Goal: Task Accomplishment & Management: Complete application form

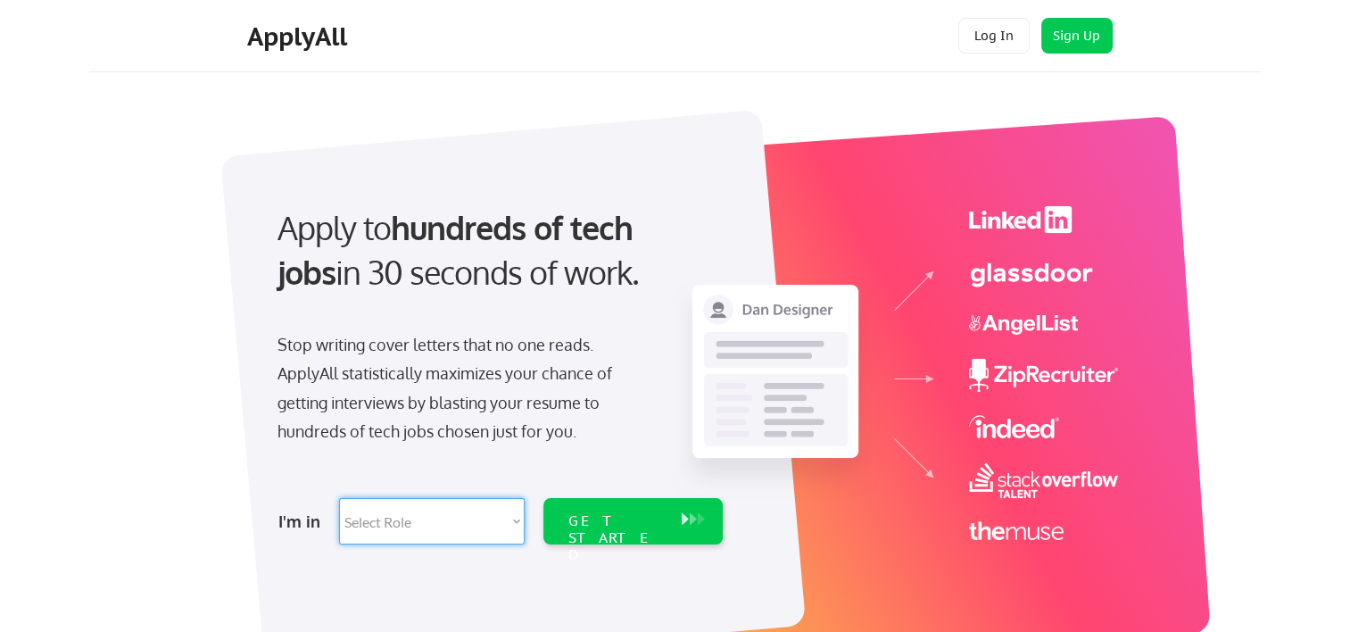
click at [503, 508] on select "Select Role Software Engineering Product Management Customer Success Sales UI/U…" at bounding box center [432, 521] width 186 height 46
select select ""data_science___analytics""
click at [339, 498] on select "Select Role Software Engineering Product Management Customer Success Sales UI/U…" at bounding box center [432, 521] width 186 height 46
select select ""data_science___analytics""
click at [578, 518] on div "GET STARTED" at bounding box center [617, 538] width 96 height 52
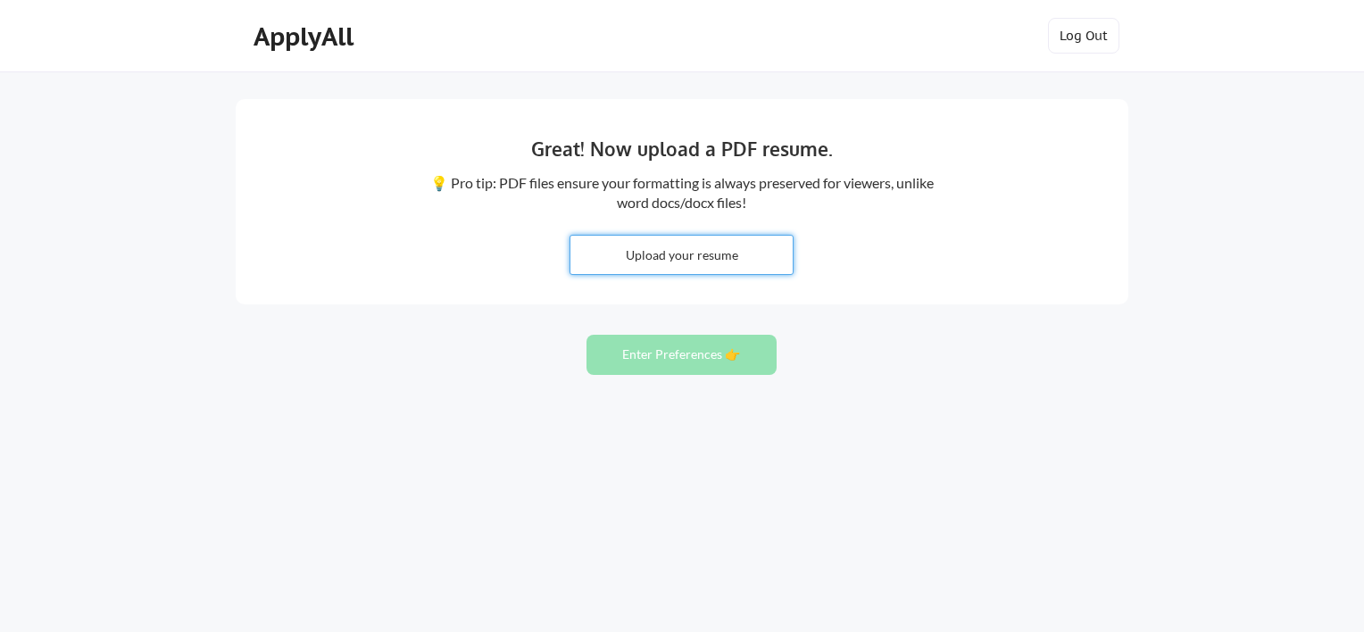
click at [697, 260] on input "file" at bounding box center [681, 255] width 222 height 38
type input "C:\fakepath\Pallavi Soni_Data Analyst_2.1 Years of Exp.pdf"
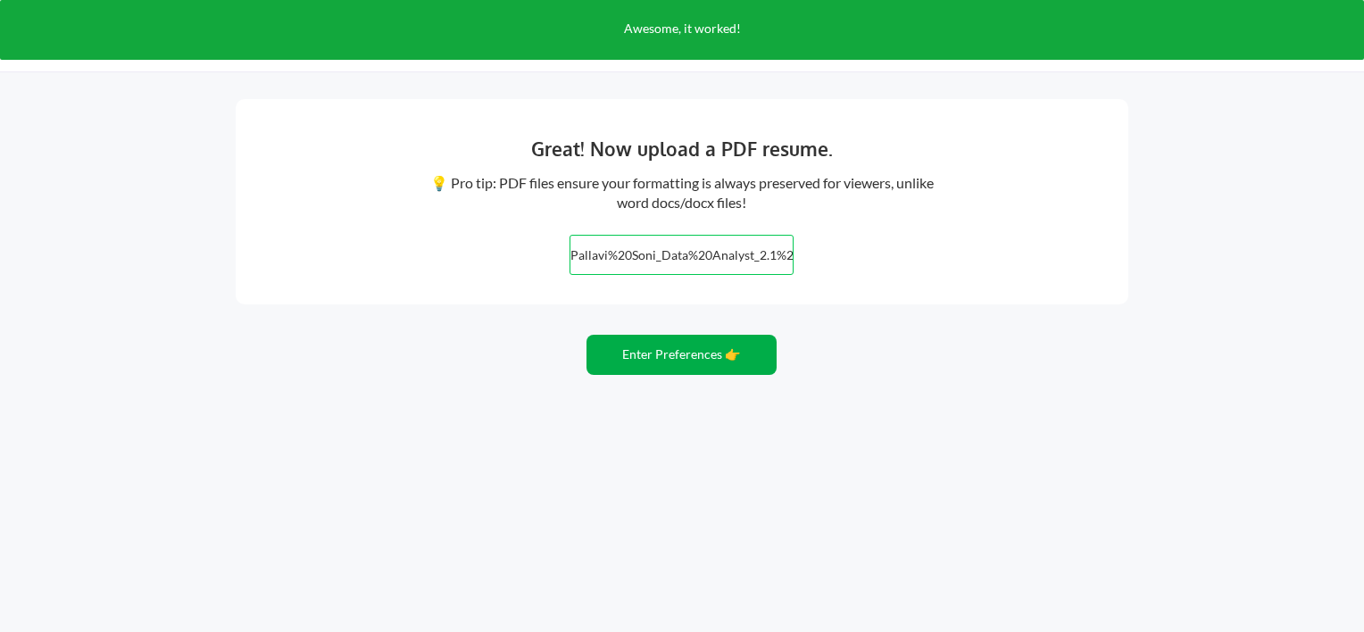
click at [647, 349] on button "Enter Preferences 👉" at bounding box center [681, 355] width 190 height 40
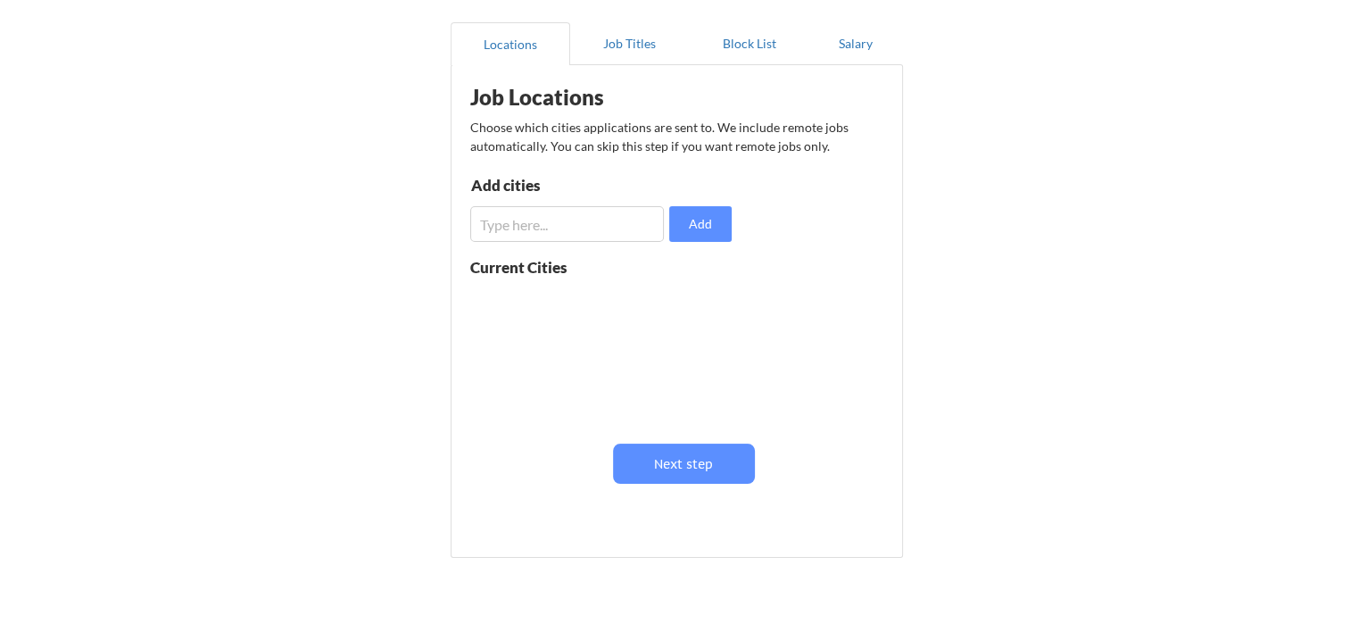
scroll to position [154, 0]
click at [622, 221] on input "input" at bounding box center [567, 224] width 194 height 36
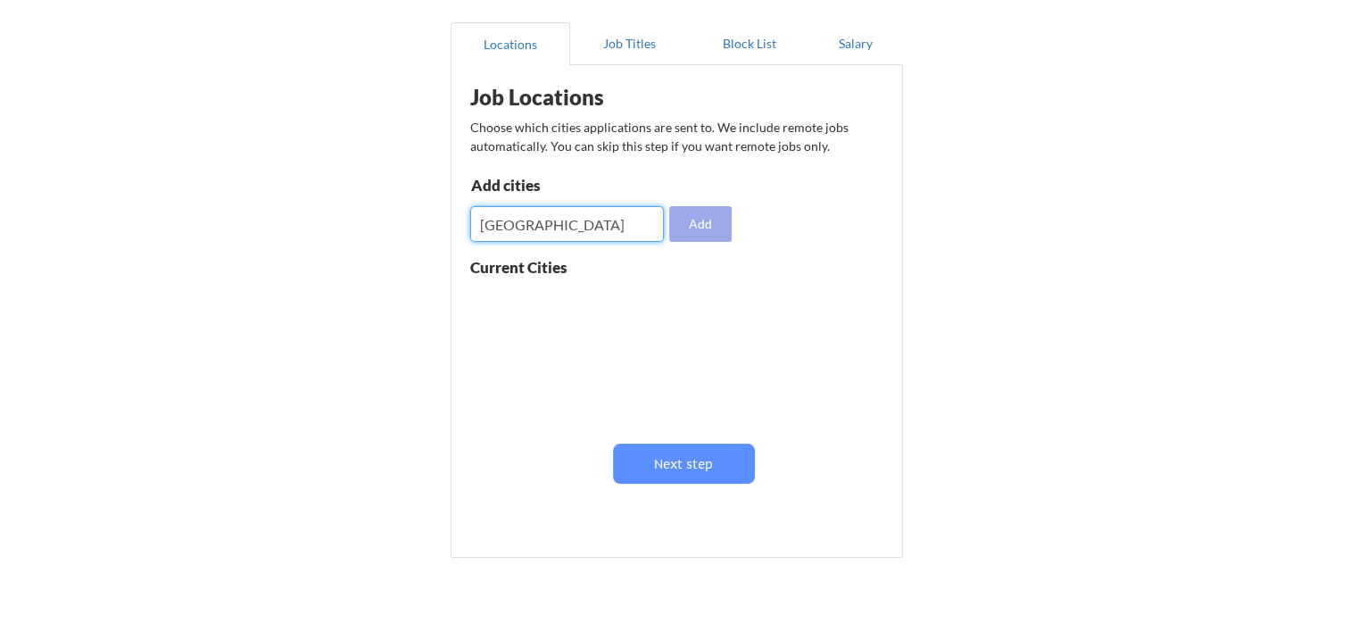
type input "[GEOGRAPHIC_DATA]"
click at [699, 227] on button "Add" at bounding box center [700, 224] width 62 height 36
drag, startPoint x: 413, startPoint y: 236, endPoint x: 387, endPoint y: 236, distance: 25.9
click at [387, 236] on div "Almost there! Locations Job Titles Block List Salary Job Locations Choose which…" at bounding box center [675, 283] width 1350 height 875
type input "[GEOGRAPHIC_DATA]"
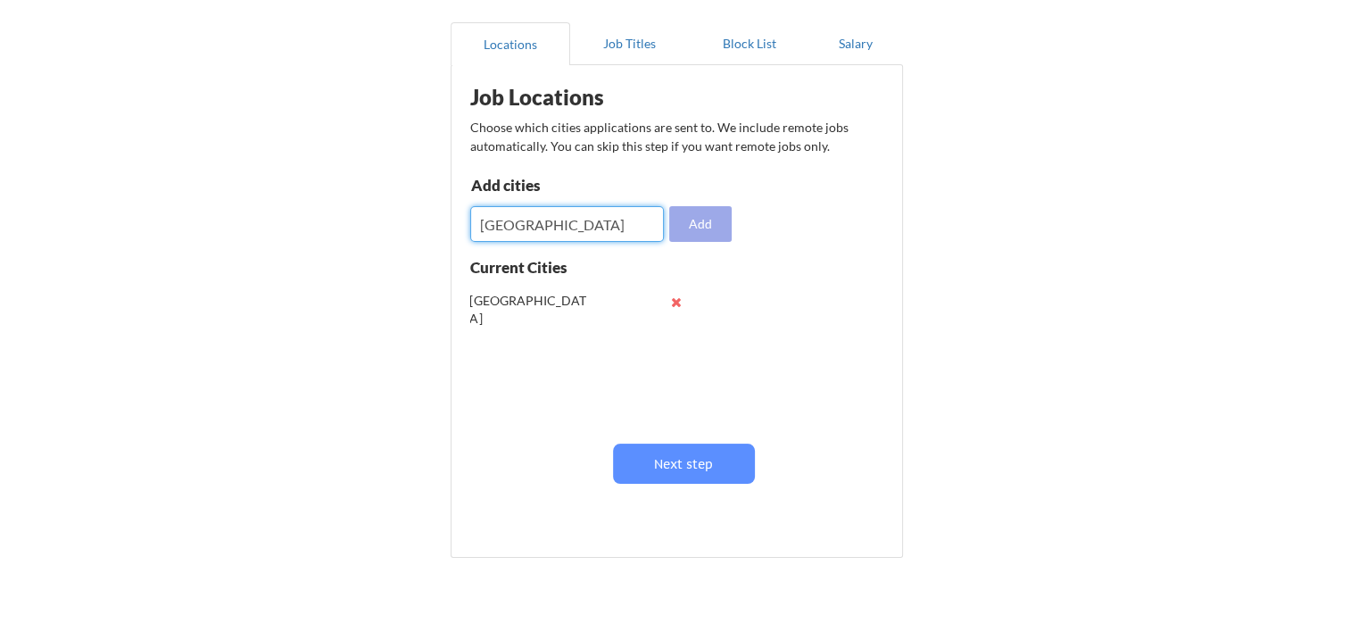
click at [694, 230] on button "Add" at bounding box center [700, 224] width 62 height 36
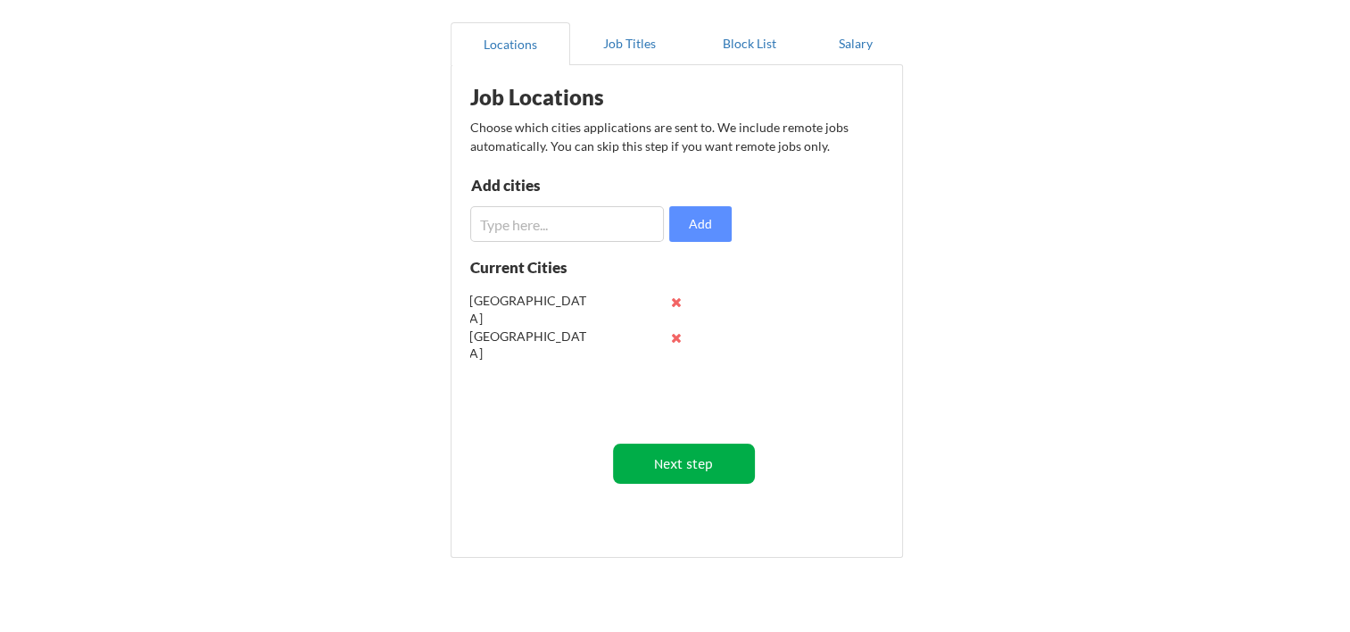
click at [675, 468] on button "Next step" at bounding box center [684, 464] width 142 height 40
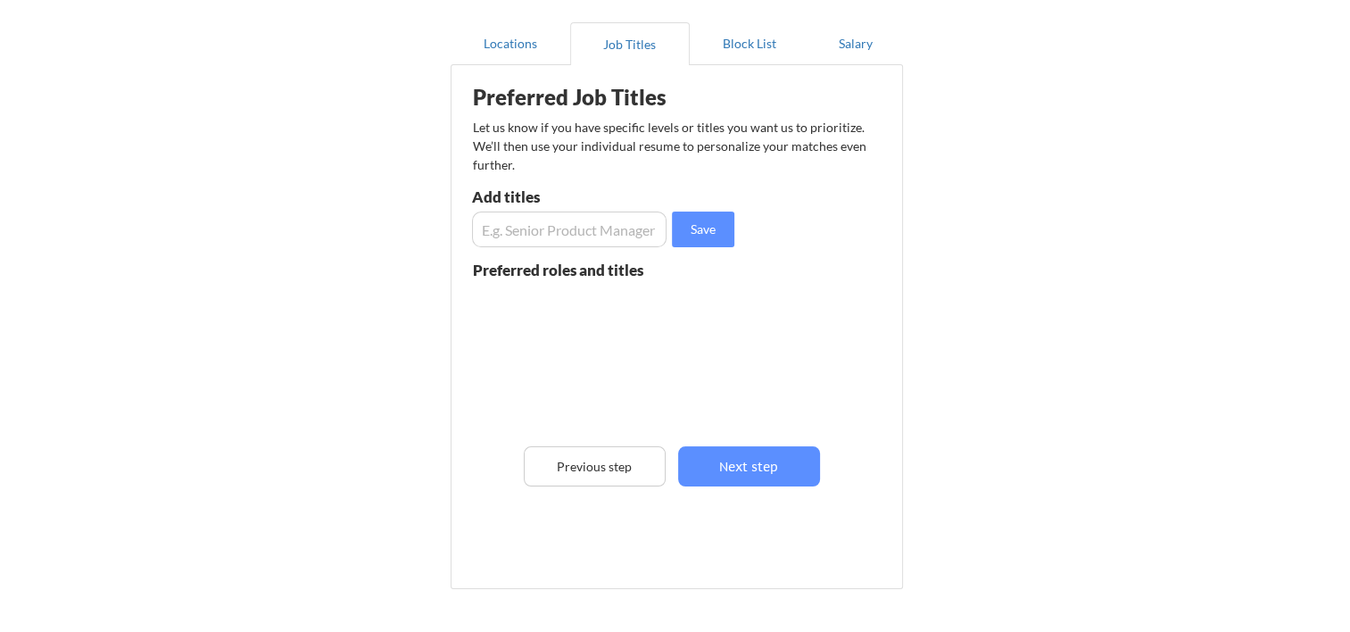
click at [552, 235] on input "input" at bounding box center [569, 230] width 195 height 36
type input "Data Analyst"
click at [552, 235] on input "input" at bounding box center [569, 230] width 195 height 36
type input "Business Analyst"
click at [727, 229] on button "Save" at bounding box center [703, 230] width 62 height 36
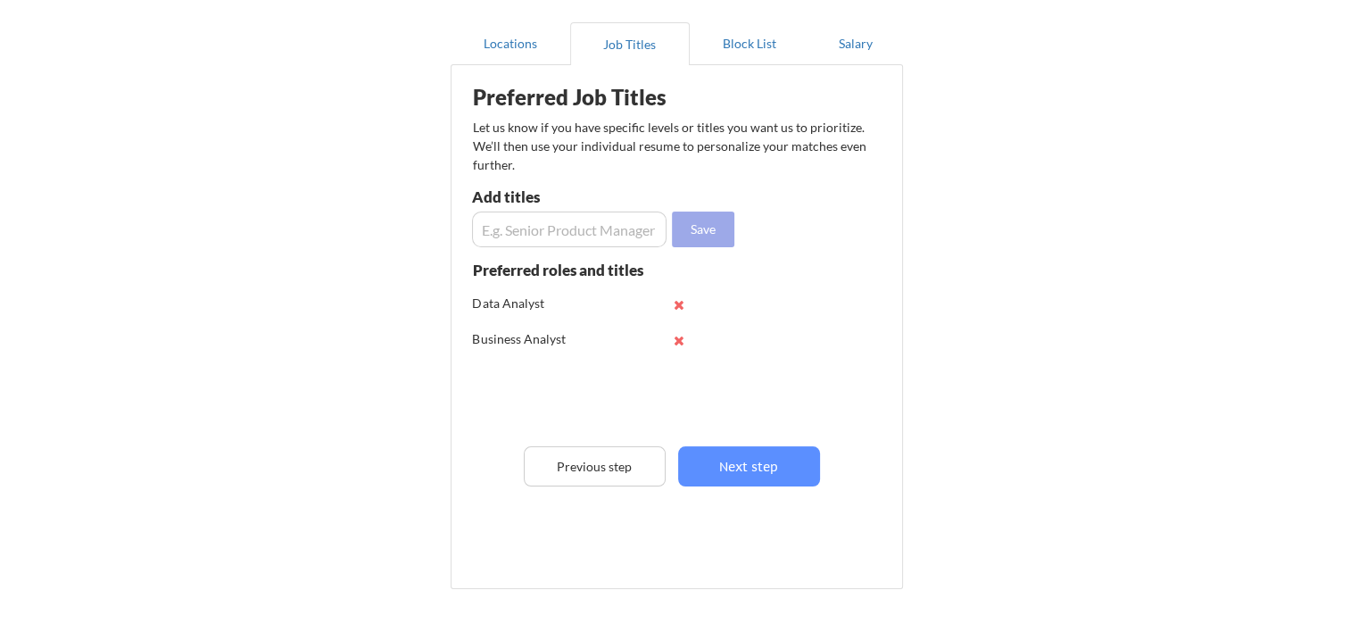
click at [672, 212] on button "Save" at bounding box center [703, 230] width 62 height 36
click at [562, 223] on input "input" at bounding box center [569, 230] width 195 height 36
type input "S"
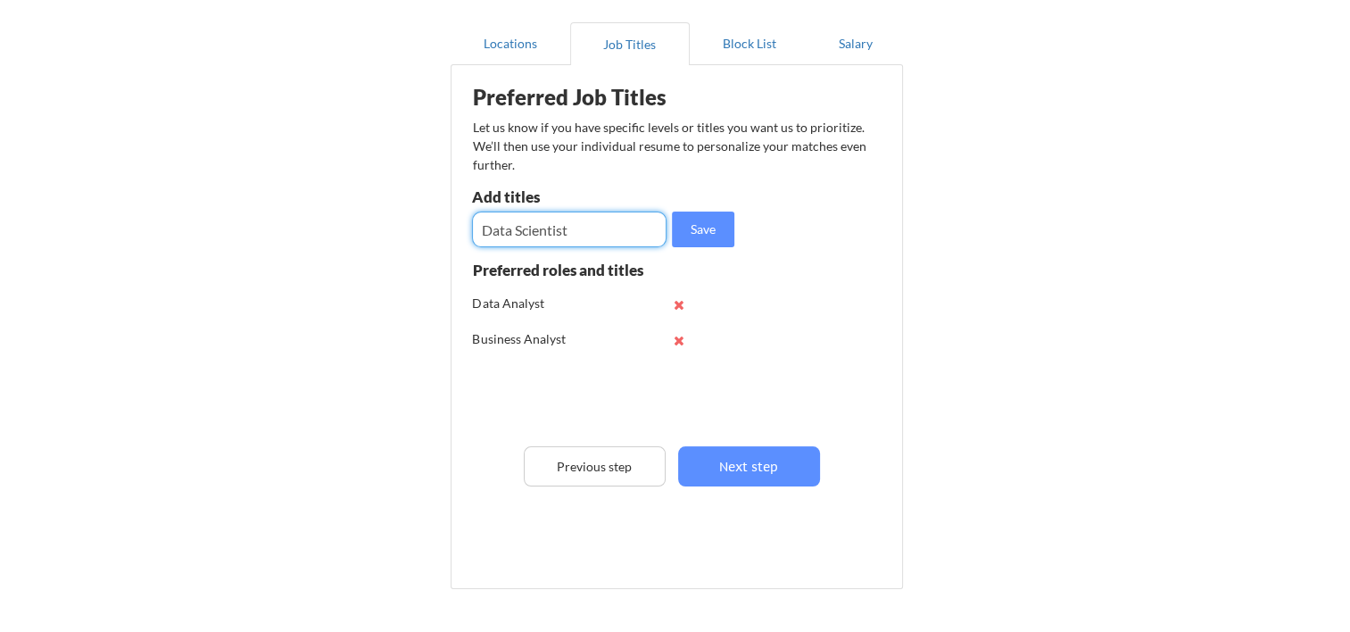
type input "Data Scientist"
click at [710, 237] on button "Save" at bounding box center [703, 230] width 62 height 36
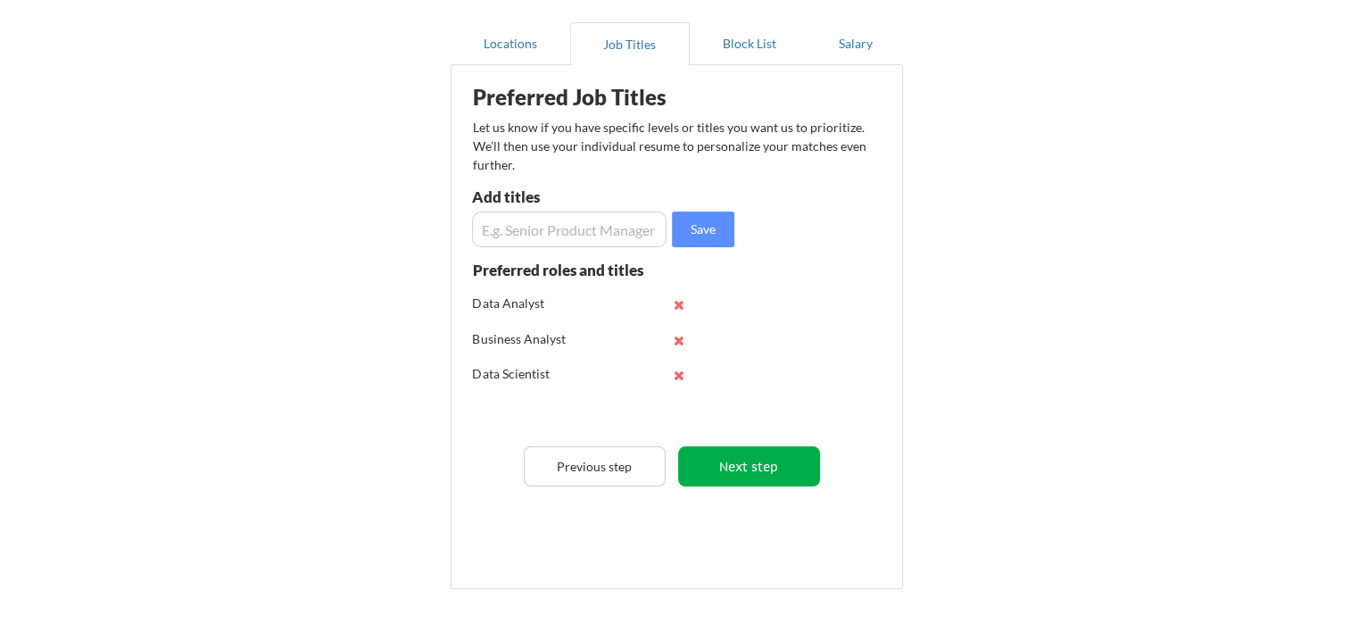
click at [760, 464] on button "Next step" at bounding box center [749, 466] width 142 height 40
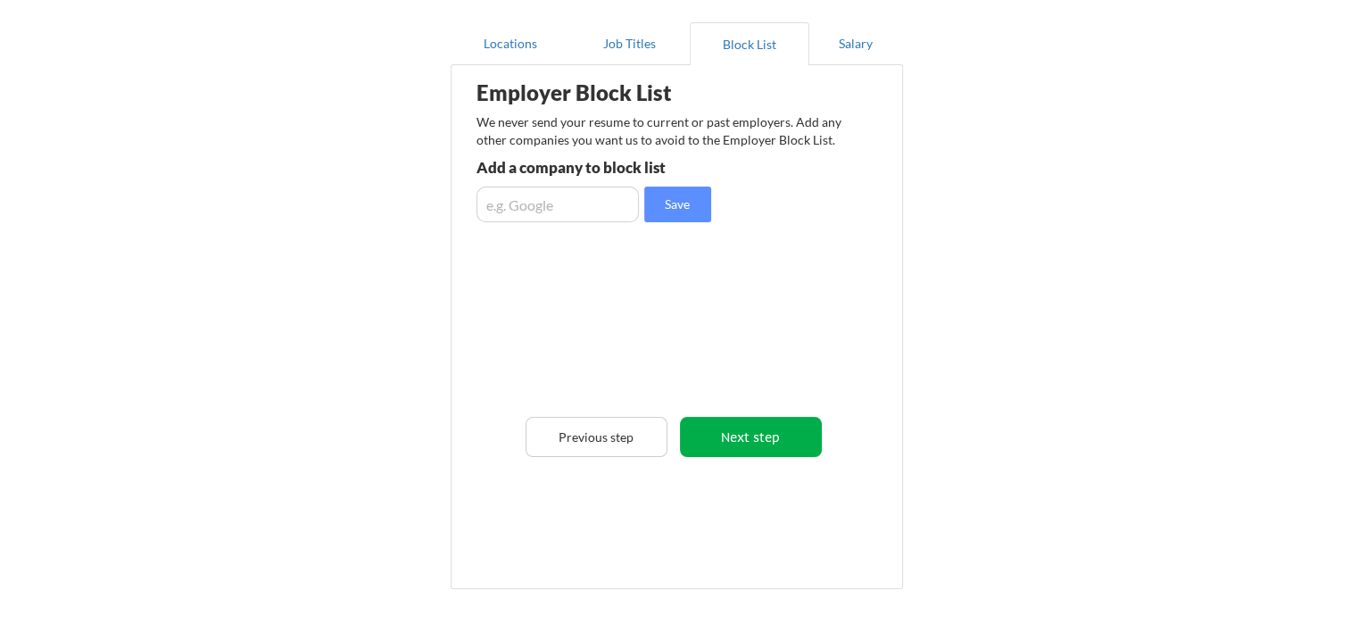
click at [718, 439] on button "Next step" at bounding box center [751, 437] width 142 height 40
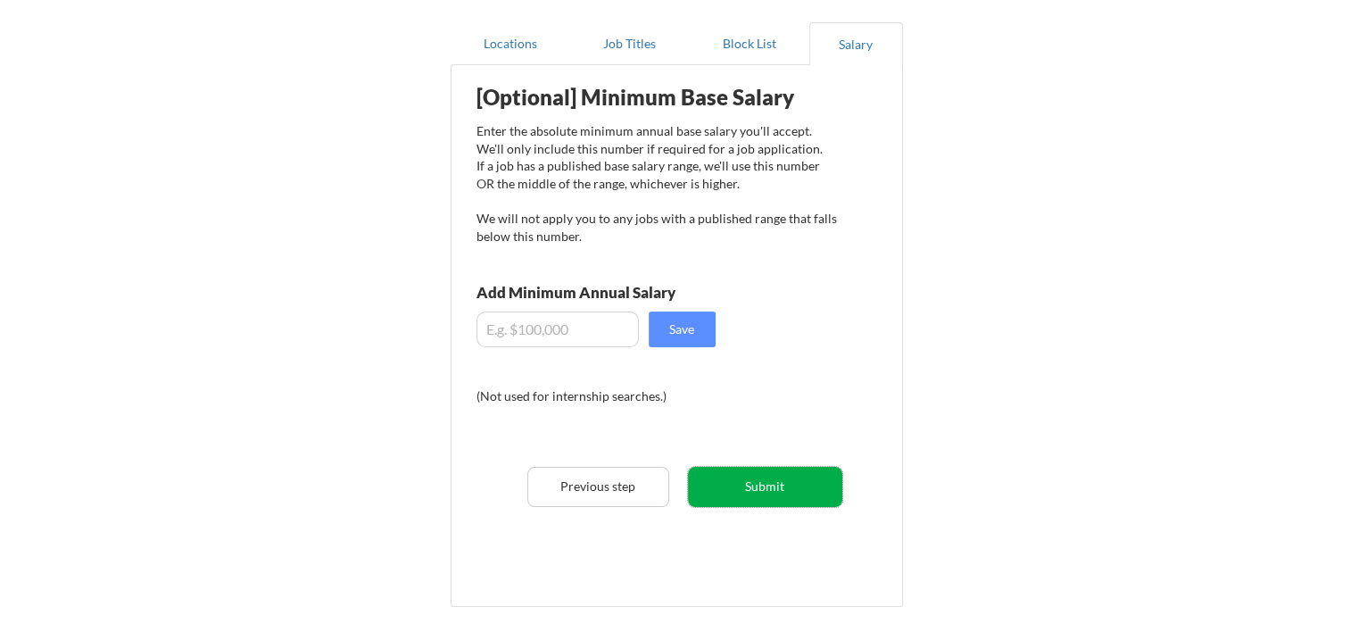
click at [736, 489] on button "Submit" at bounding box center [765, 487] width 154 height 40
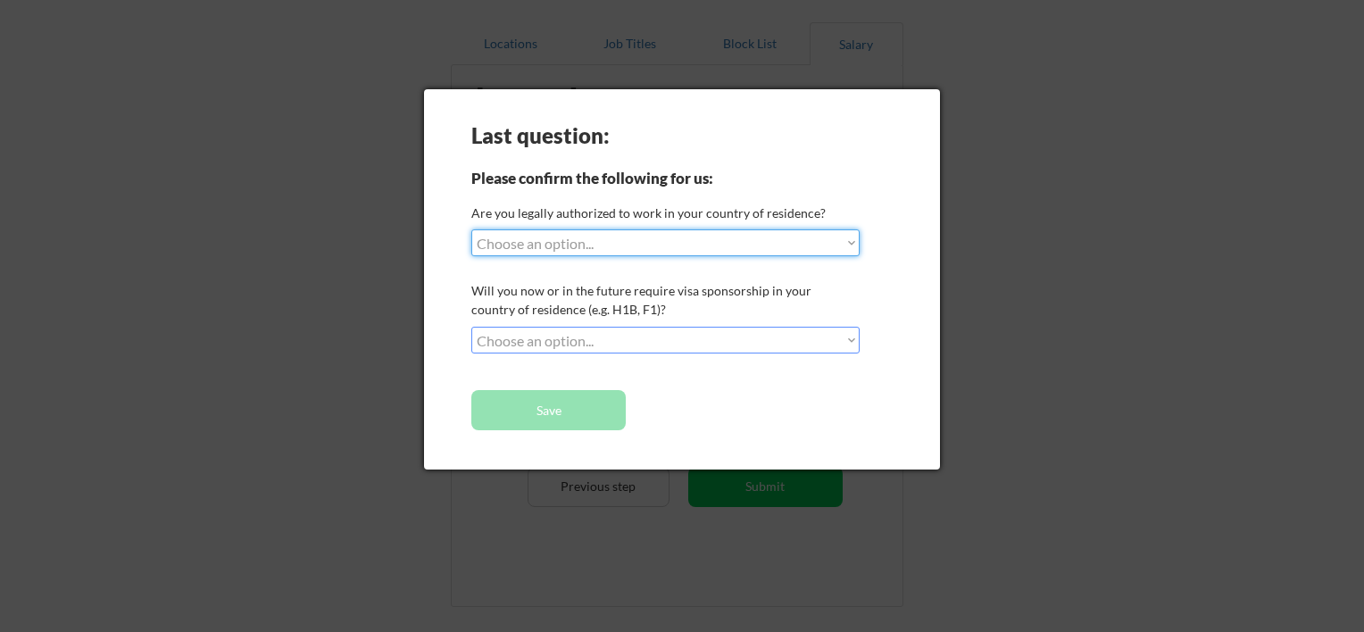
click at [582, 239] on select "Choose an option... Yes, I am a US Citizen Yes, I am a Canadian Citizen Yes, I …" at bounding box center [665, 242] width 388 height 27
click at [1014, 228] on div at bounding box center [682, 316] width 1364 height 632
